Goal: Information Seeking & Learning: Learn about a topic

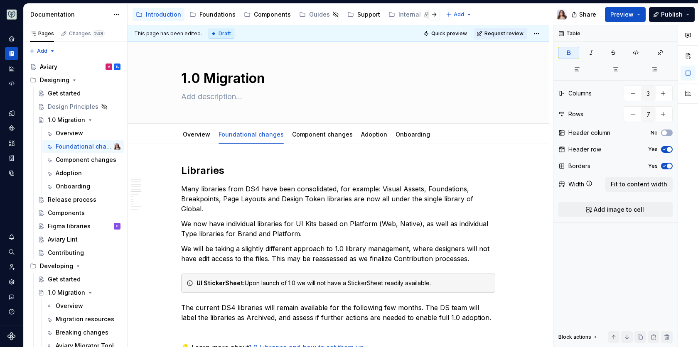
scroll to position [1181, 0]
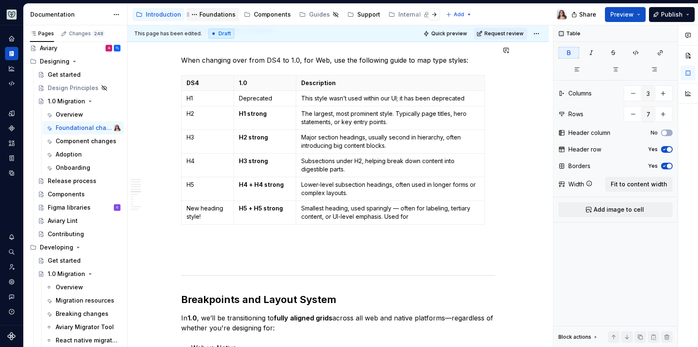
click at [216, 14] on div "Foundations" at bounding box center [217, 14] width 36 height 8
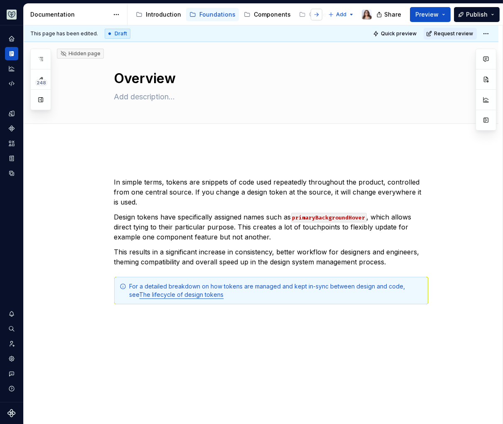
click at [317, 15] on button "button" at bounding box center [317, 15] width 12 height 12
click at [206, 17] on div "Guides" at bounding box center [213, 14] width 21 height 8
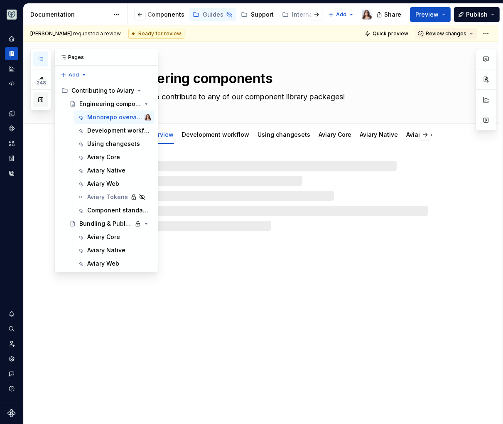
click at [41, 99] on button "button" at bounding box center [40, 99] width 15 height 15
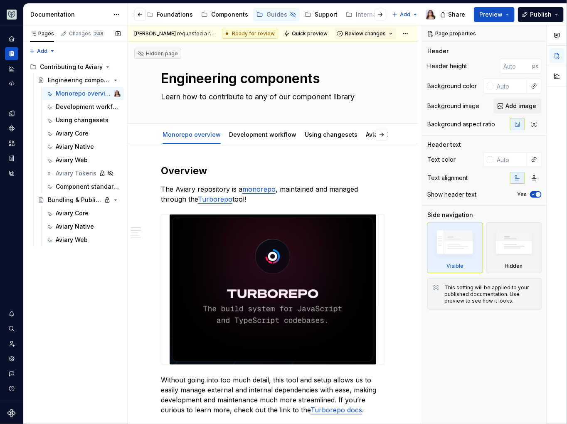
type textarea "*"
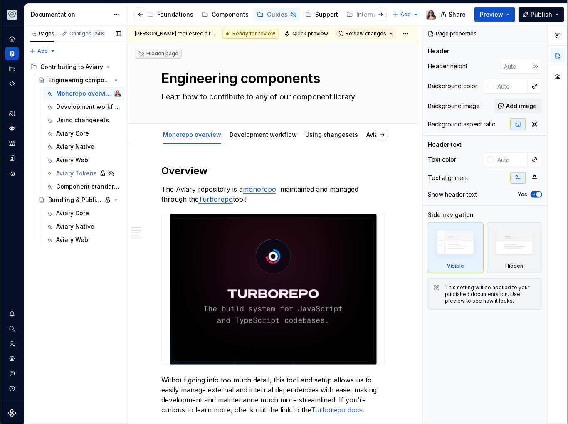
scroll to position [0, 42]
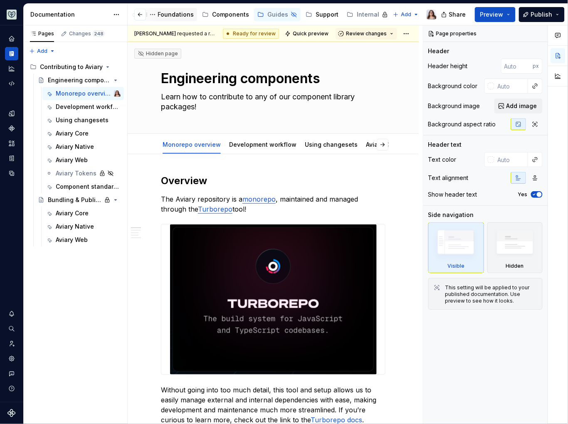
click at [166, 15] on div "Foundations" at bounding box center [175, 14] width 36 height 8
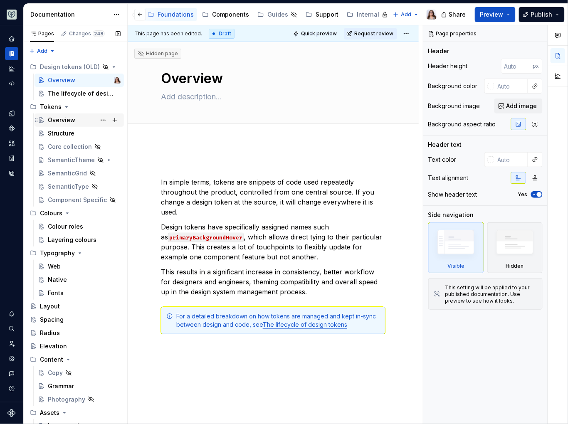
click at [54, 119] on div "Overview" at bounding box center [61, 120] width 27 height 8
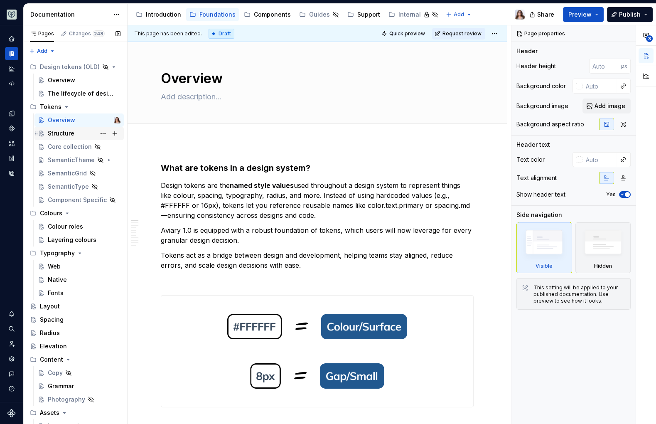
click at [67, 129] on div "Structure" at bounding box center [61, 133] width 27 height 8
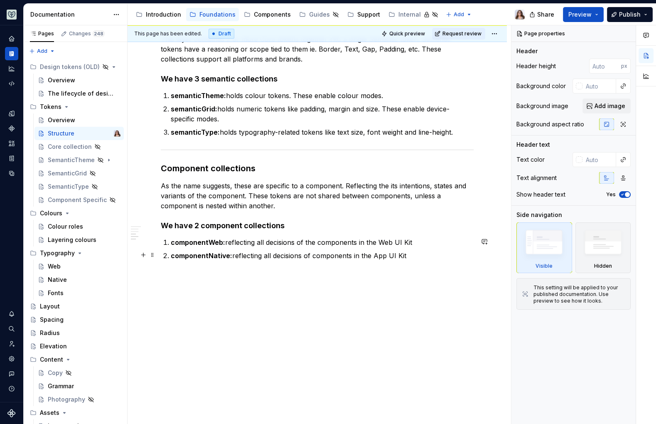
scroll to position [679, 0]
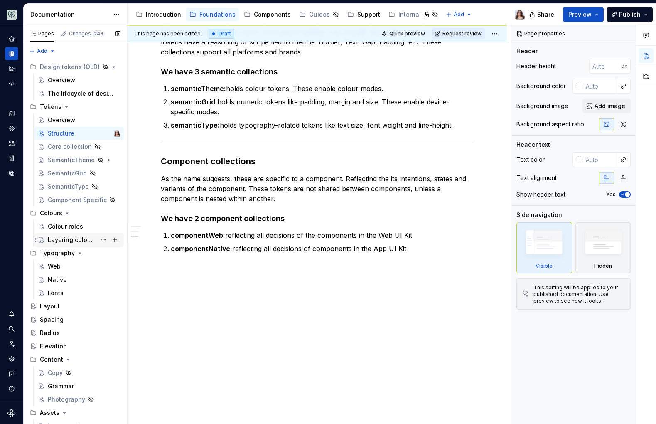
click at [64, 236] on div "Layering colours" at bounding box center [72, 240] width 48 height 8
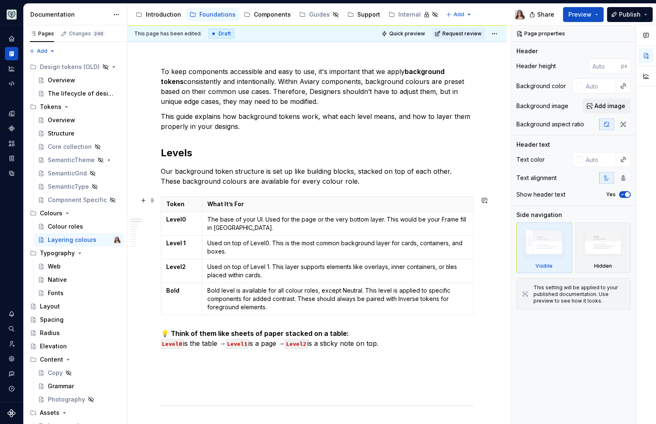
scroll to position [126, 0]
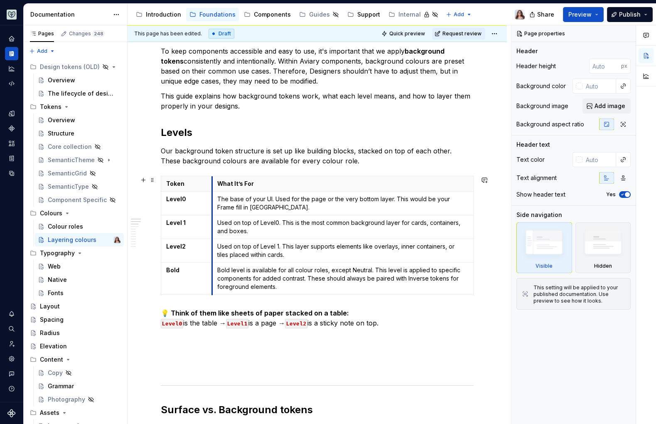
drag, startPoint x: 203, startPoint y: 204, endPoint x: 213, endPoint y: 204, distance: 10.0
click at [213, 204] on td "The base of your UI. Used for the page or the very bottom layer. This would be …" at bounding box center [342, 204] width 261 height 24
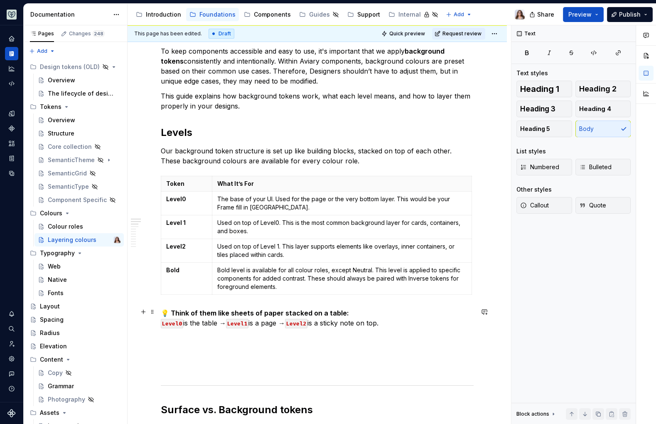
click at [388, 321] on p "💡 Think of them like sheets of paper stacked on a table: Level0 is the table → …" at bounding box center [317, 318] width 313 height 20
click at [212, 179] on th "What It’s For" at bounding box center [342, 183] width 260 height 15
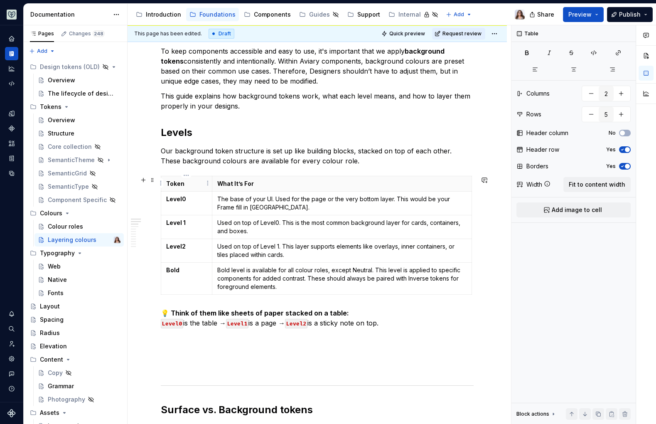
click at [177, 182] on p "Token" at bounding box center [186, 183] width 41 height 8
click at [263, 182] on p "What It’s For" at bounding box center [341, 183] width 249 height 8
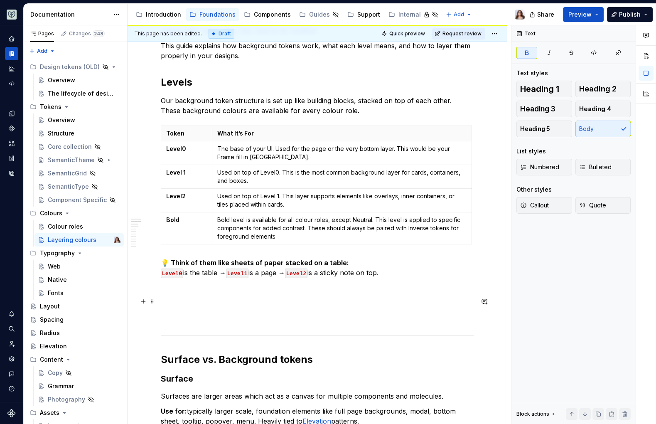
scroll to position [153, 0]
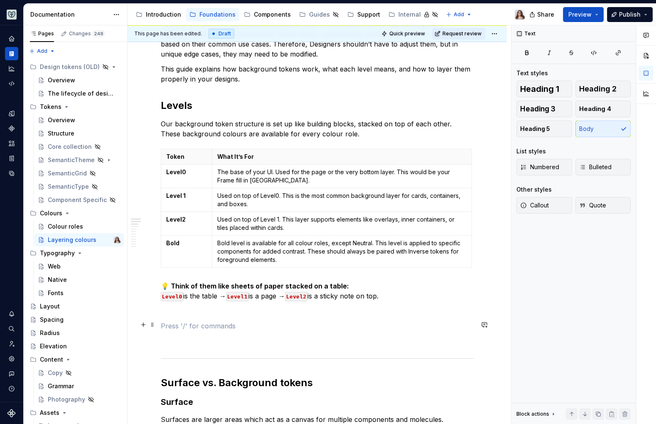
click at [200, 327] on p at bounding box center [317, 326] width 313 height 10
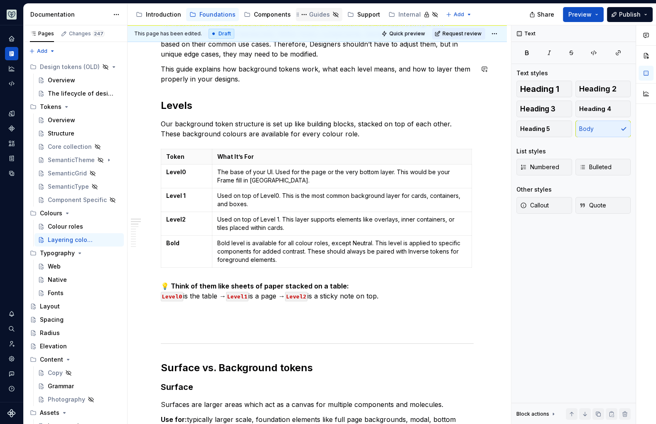
type textarea "*"
